Goal: Navigation & Orientation: Find specific page/section

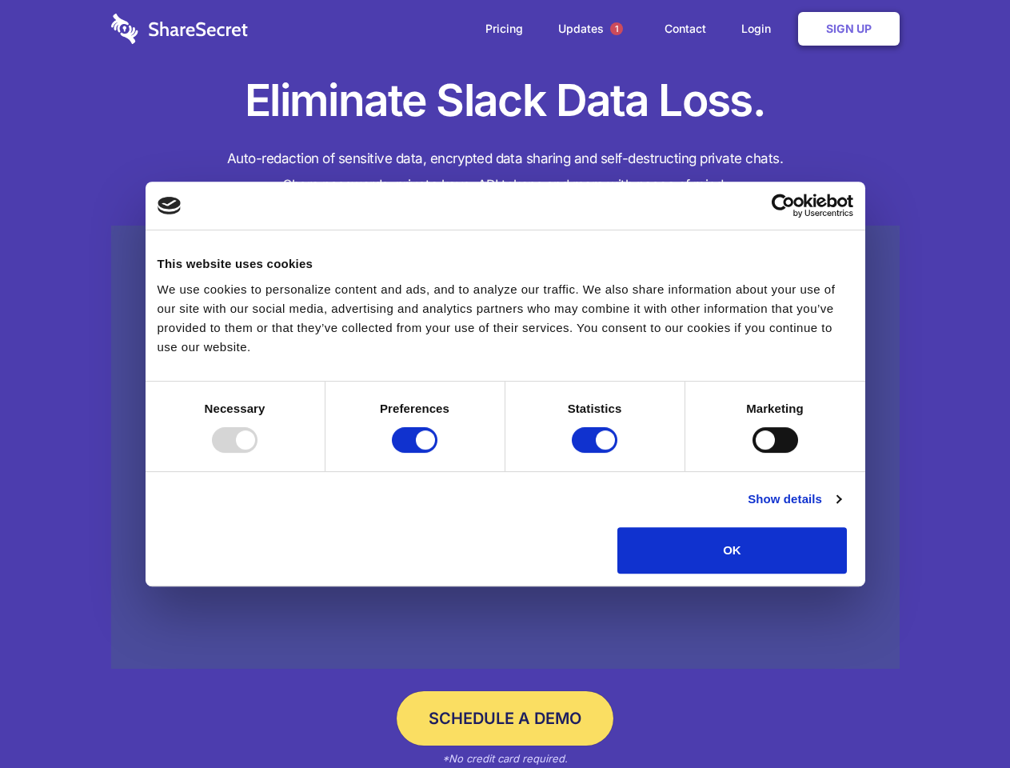
click at [258, 453] on div at bounding box center [235, 440] width 46 height 26
click at [438, 453] on input "Preferences" at bounding box center [415, 440] width 46 height 26
checkbox input "false"
click at [597, 453] on input "Statistics" at bounding box center [595, 440] width 46 height 26
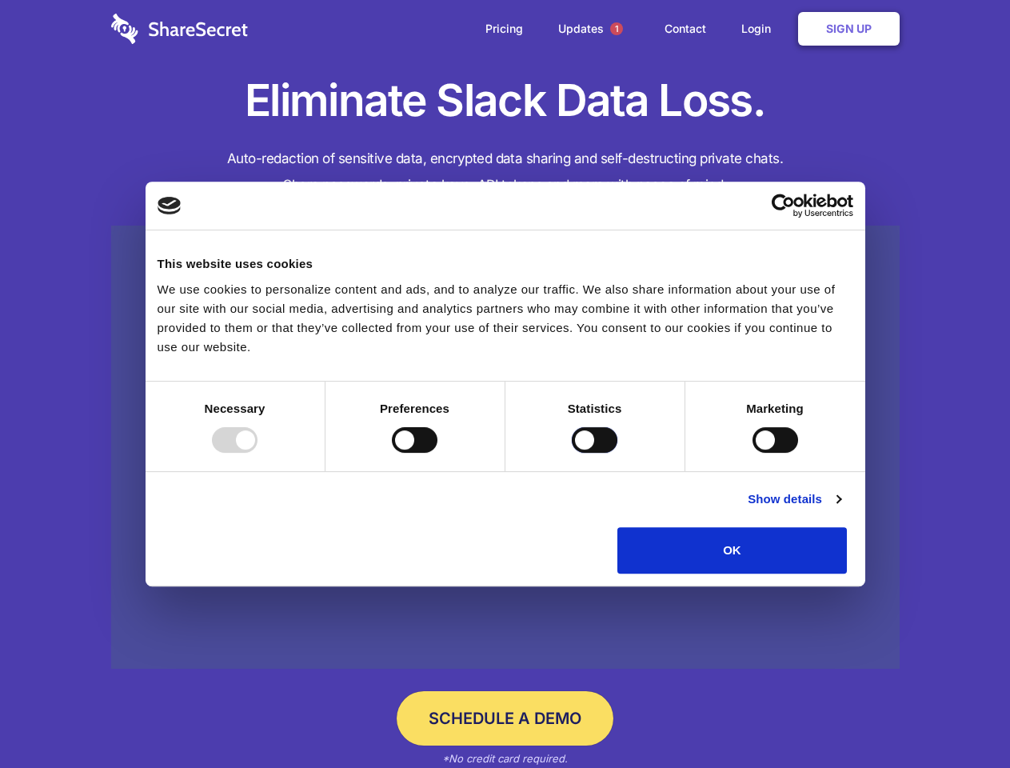
checkbox input "false"
click at [753, 453] on input "Marketing" at bounding box center [776, 440] width 46 height 26
checkbox input "true"
click at [841, 509] on link "Show details" at bounding box center [794, 499] width 93 height 19
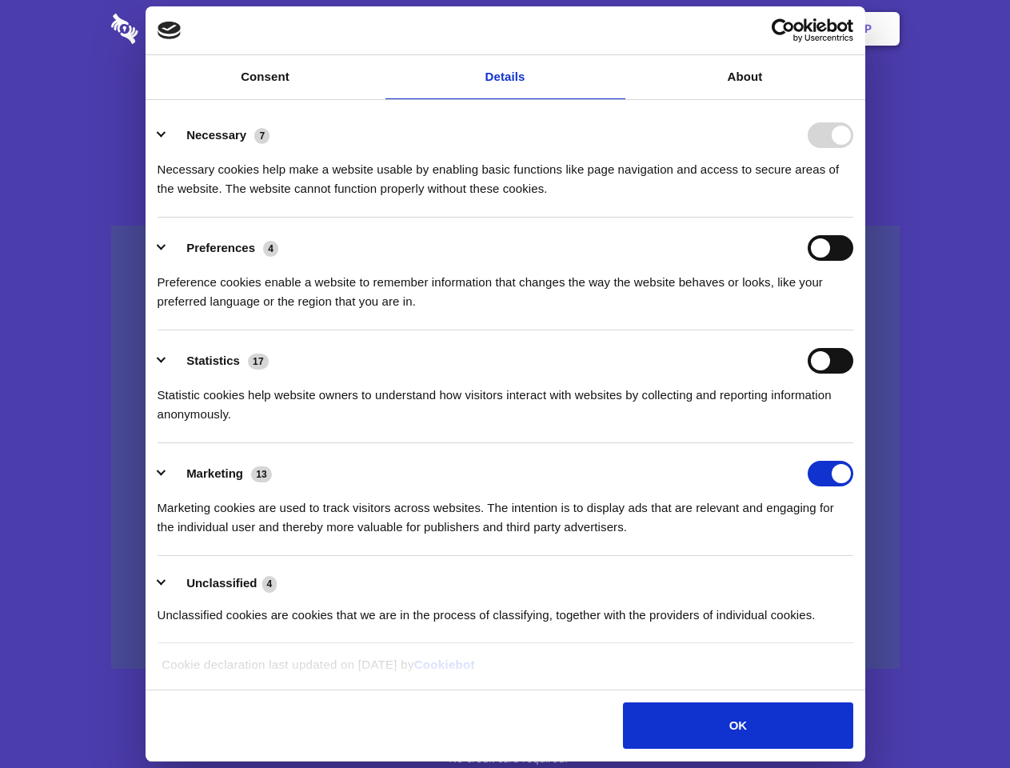
click at [854, 218] on li "Necessary 7 Necessary cookies help make a website usable by enabling basic func…" at bounding box center [506, 161] width 696 height 113
click at [616, 29] on span "1" at bounding box center [616, 28] width 13 height 13
